Goal: Task Accomplishment & Management: Complete application form

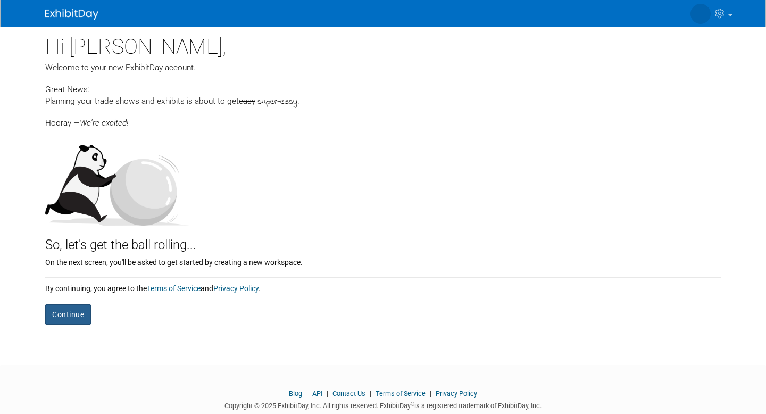
click at [76, 316] on button "Continue" at bounding box center [68, 314] width 46 height 20
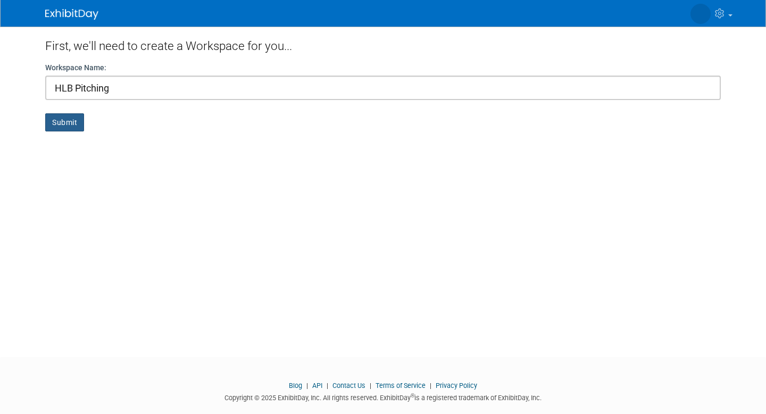
type input "HLB Pitching"
click at [71, 127] on button "Submit" at bounding box center [64, 122] width 39 height 18
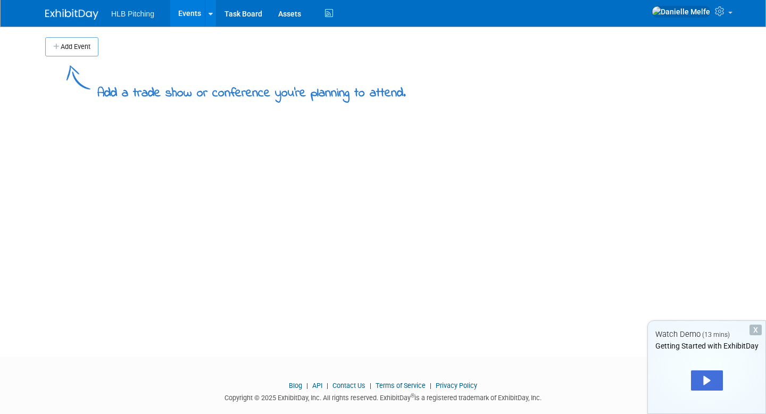
click at [85, 56] on div "Add a trade show or conference you're planning to attend." at bounding box center [383, 79] width 676 height 46
click at [82, 53] on button "Add Event" at bounding box center [71, 46] width 53 height 19
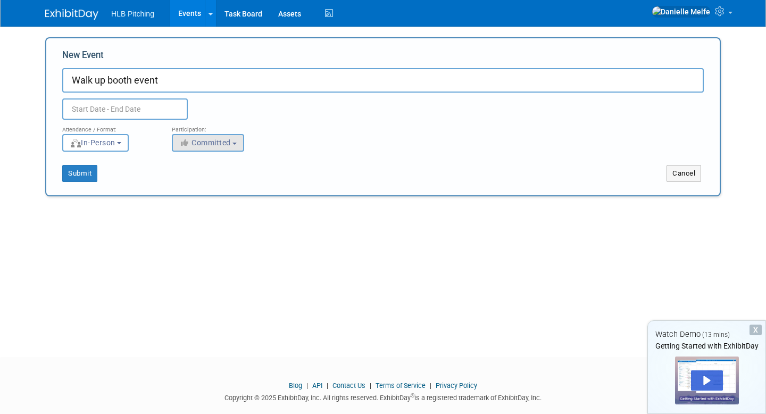
type input "Walk up booth event"
click at [200, 140] on span "Committed" at bounding box center [205, 142] width 52 height 9
click at [206, 163] on label "Committed" at bounding box center [213, 165] width 70 height 14
click at [182, 163] on input "Committed" at bounding box center [178, 165] width 7 height 7
click at [115, 144] on span "In-Person" at bounding box center [93, 142] width 46 height 9
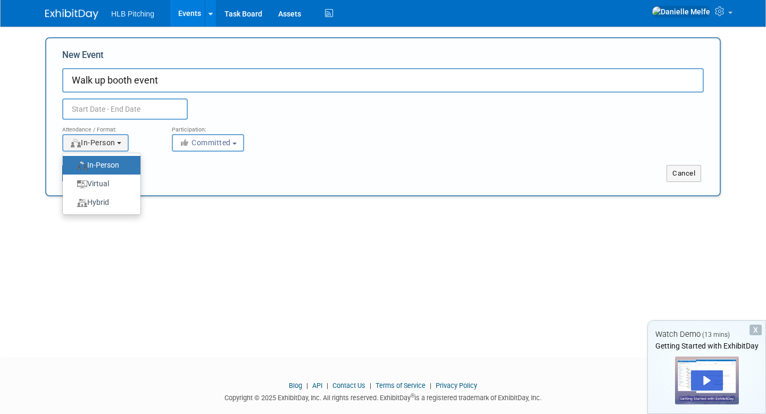
click at [119, 160] on label "In-Person" at bounding box center [99, 165] width 62 height 14
click at [72, 162] on input "In-Person" at bounding box center [68, 165] width 7 height 7
click at [128, 98] on input "text" at bounding box center [125, 108] width 126 height 21
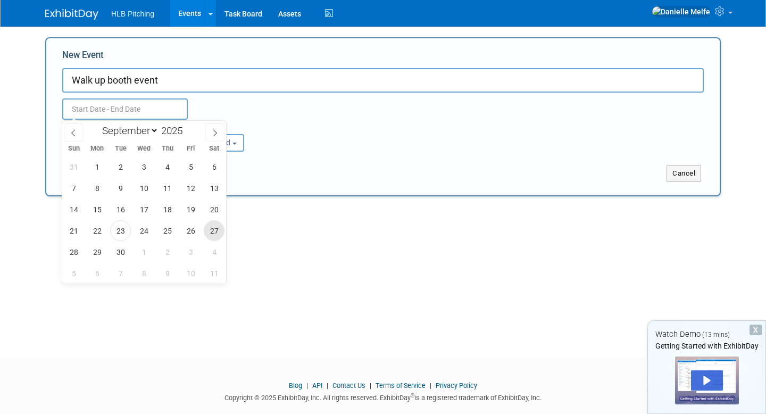
click at [222, 226] on span "27" at bounding box center [214, 230] width 21 height 21
click at [217, 229] on span "27" at bounding box center [214, 230] width 21 height 21
type input "[DATE] to [DATE]"
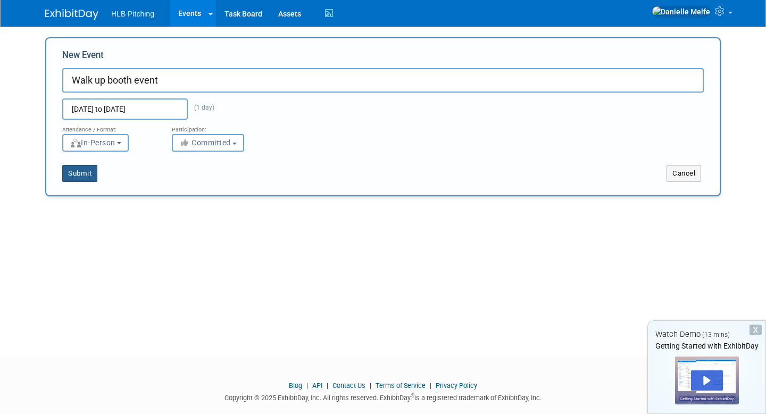
click at [79, 172] on button "Submit" at bounding box center [79, 173] width 35 height 17
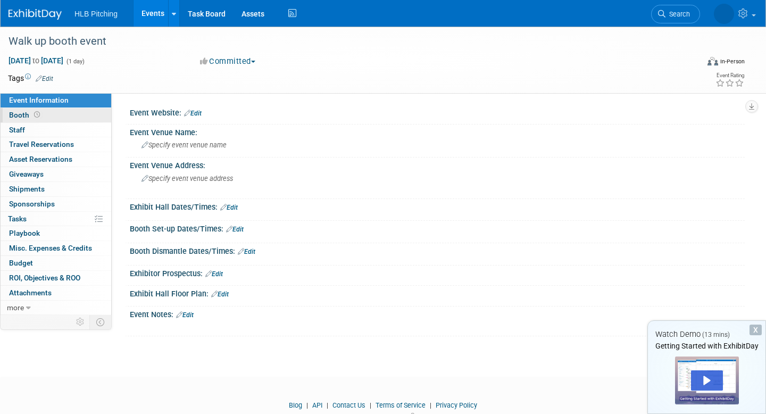
click at [41, 114] on link "Booth" at bounding box center [56, 115] width 111 height 14
